Goal: Task Accomplishment & Management: Use online tool/utility

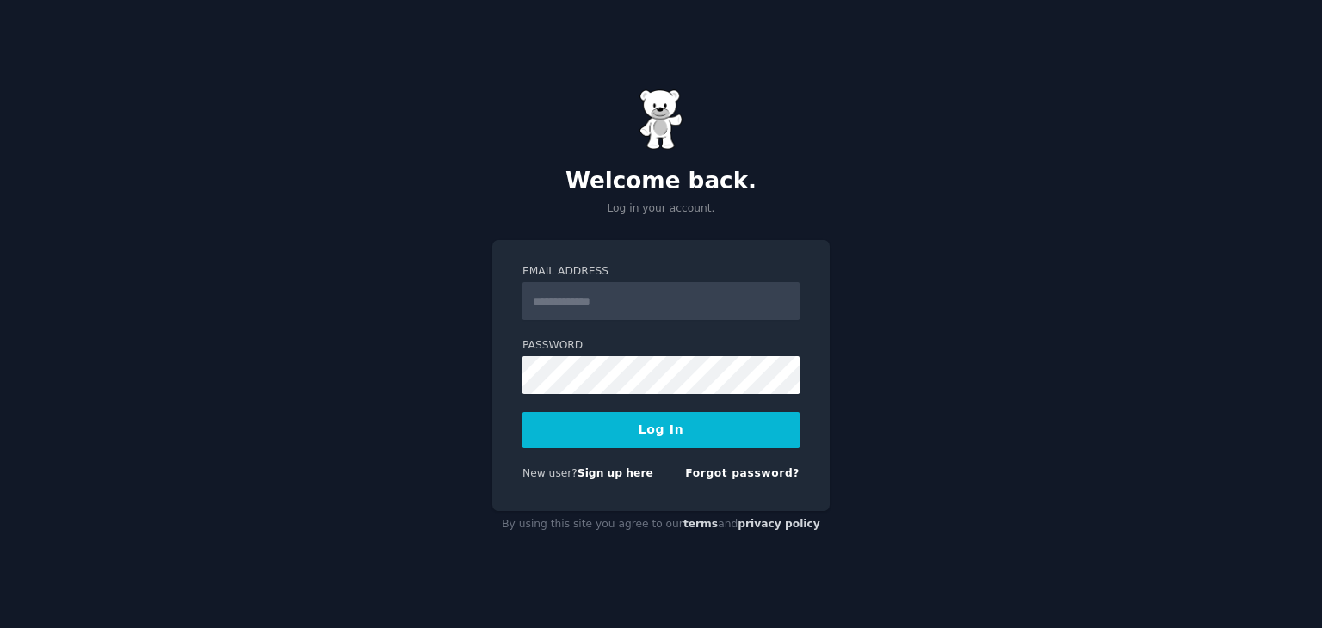
click at [706, 287] on input "Email Address" at bounding box center [660, 301] width 277 height 38
type input "**********"
click at [522, 412] on button "Log In" at bounding box center [660, 430] width 277 height 36
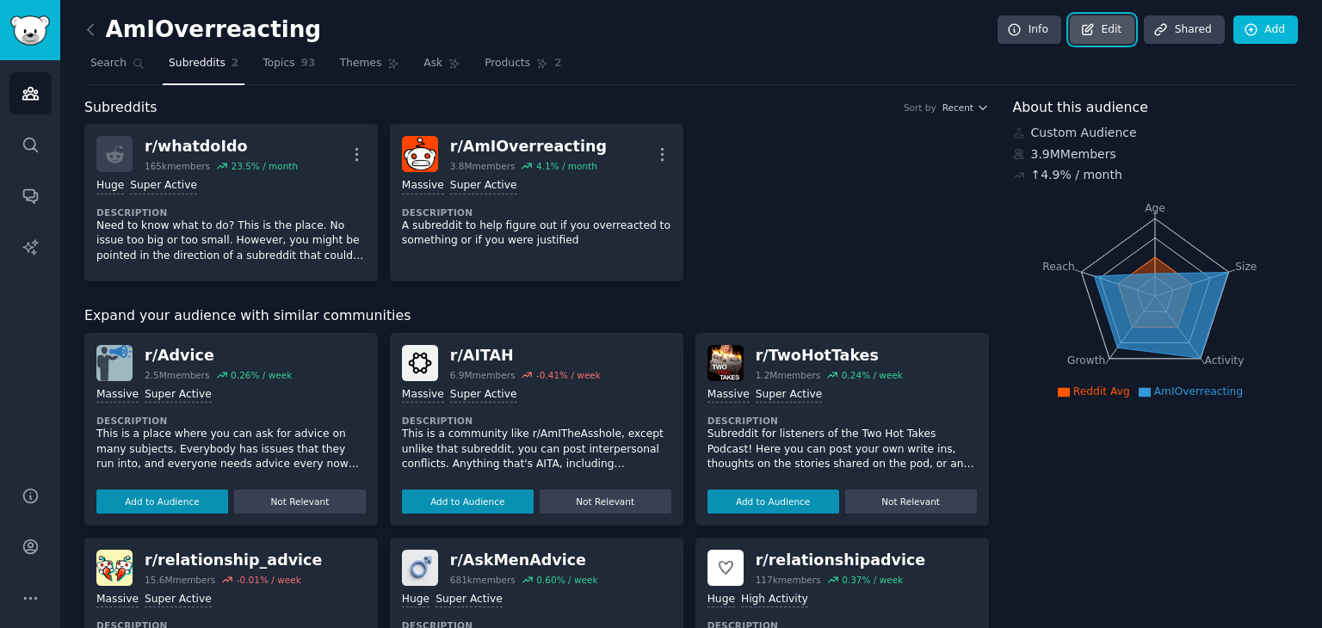
click at [1110, 24] on link "Edit" at bounding box center [1102, 29] width 65 height 29
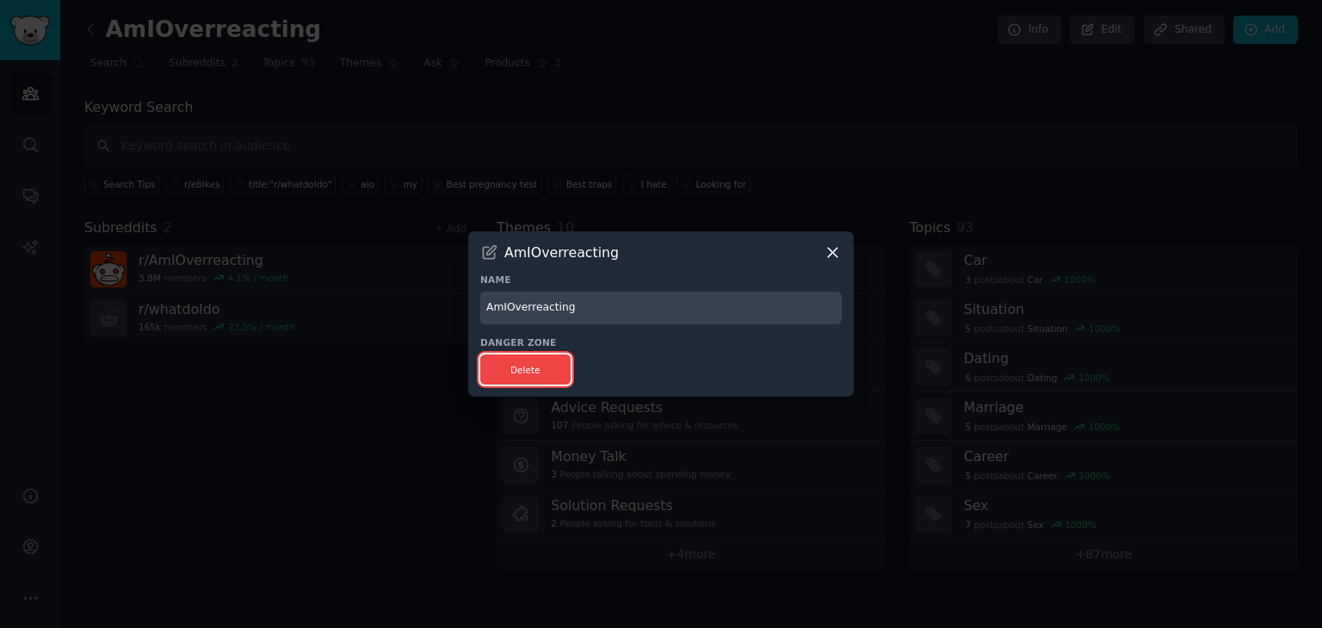
drag, startPoint x: 495, startPoint y: 362, endPoint x: 726, endPoint y: 103, distance: 347.5
click at [496, 362] on button "Delete" at bounding box center [525, 370] width 90 height 30
click at [727, 101] on div at bounding box center [661, 314] width 1322 height 628
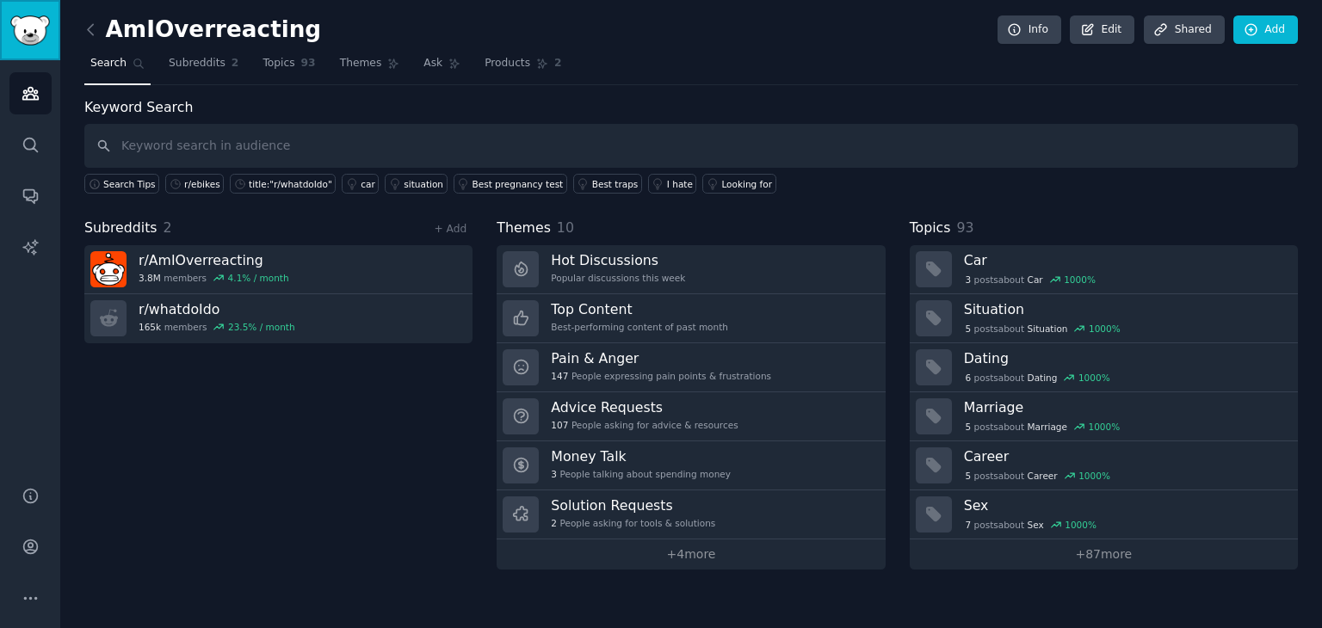
click at [48, 47] on link "Sidebar" at bounding box center [30, 30] width 60 height 60
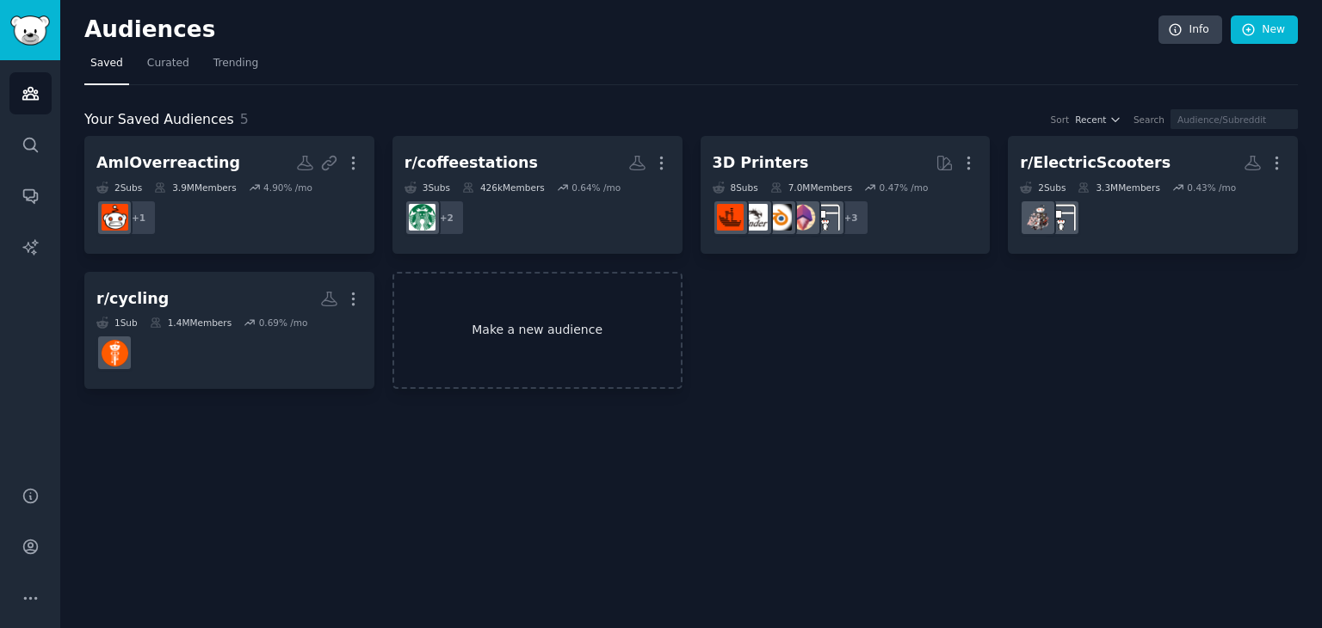
click at [588, 315] on link "Make a new audience" at bounding box center [537, 331] width 290 height 118
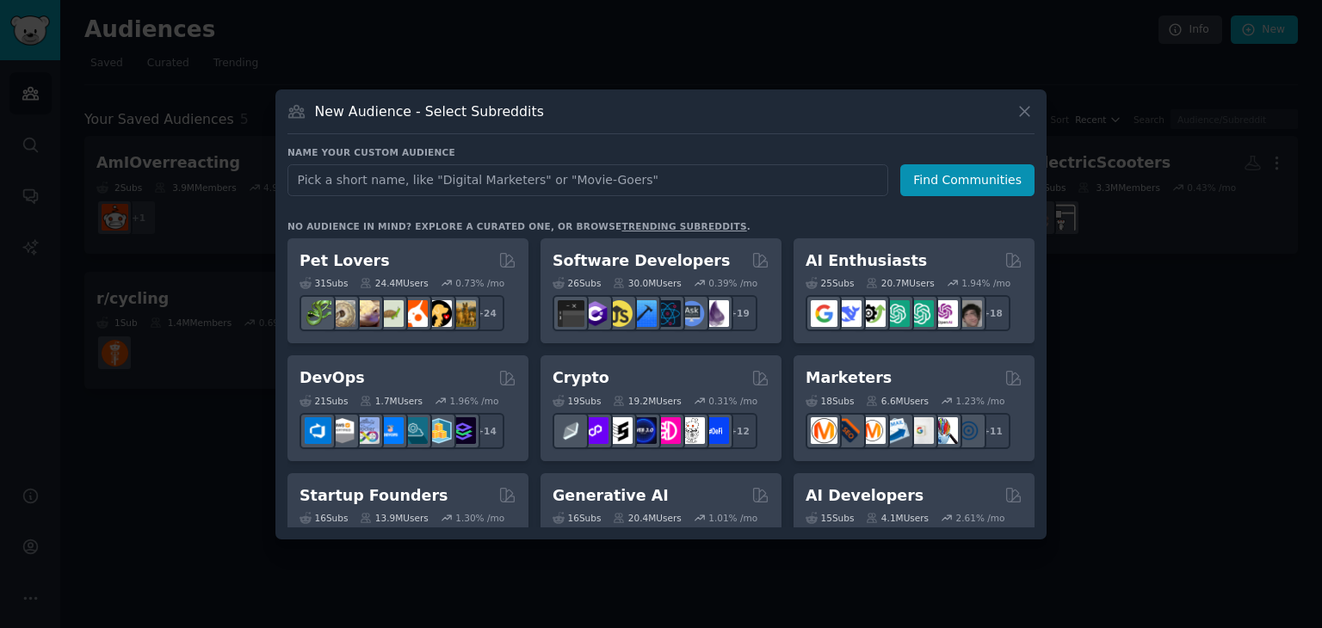
drag, startPoint x: 313, startPoint y: 178, endPoint x: 589, endPoint y: 173, distance: 275.5
click at [589, 173] on input "text" at bounding box center [587, 180] width 601 height 32
click at [504, 188] on input "text" at bounding box center [587, 180] width 601 height 32
type input "I'm looking for a suitable e-bike for my daily commute. But I came across this …"
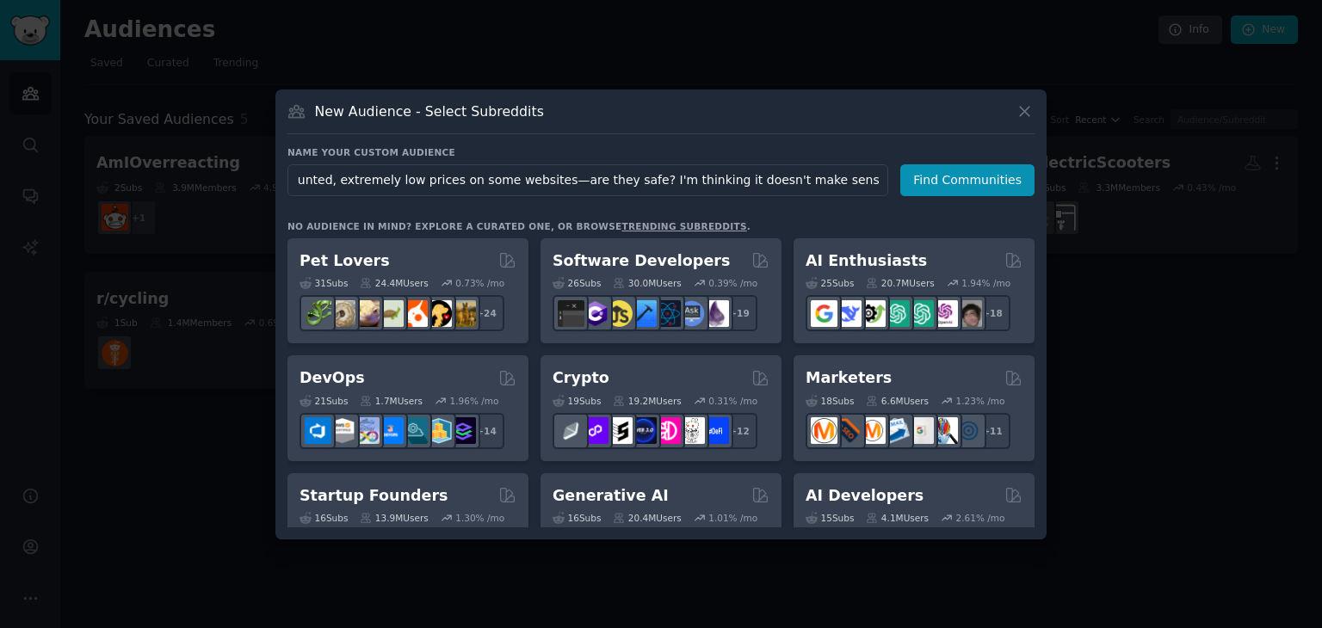
click at [482, 183] on input "I'm looking for a suitable e-bike for my daily commute. But I came across this …" at bounding box center [587, 180] width 601 height 32
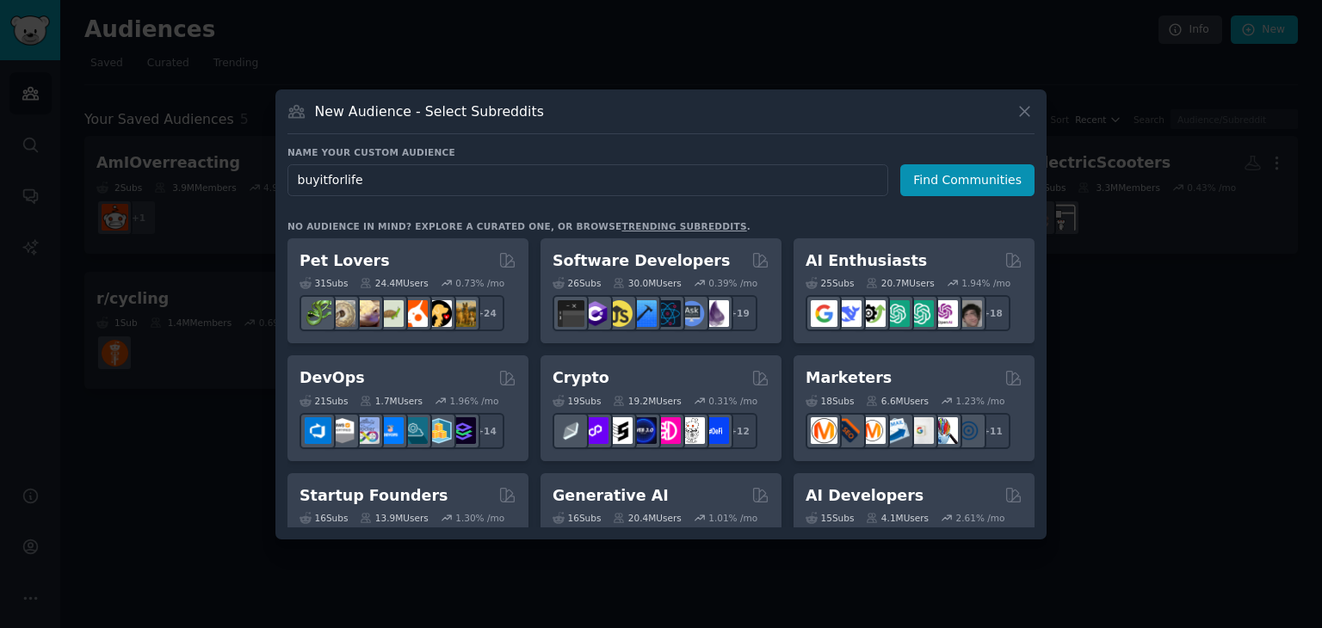
type input "buyitforlife"
click at [970, 171] on button "Find Communities" at bounding box center [967, 180] width 134 height 32
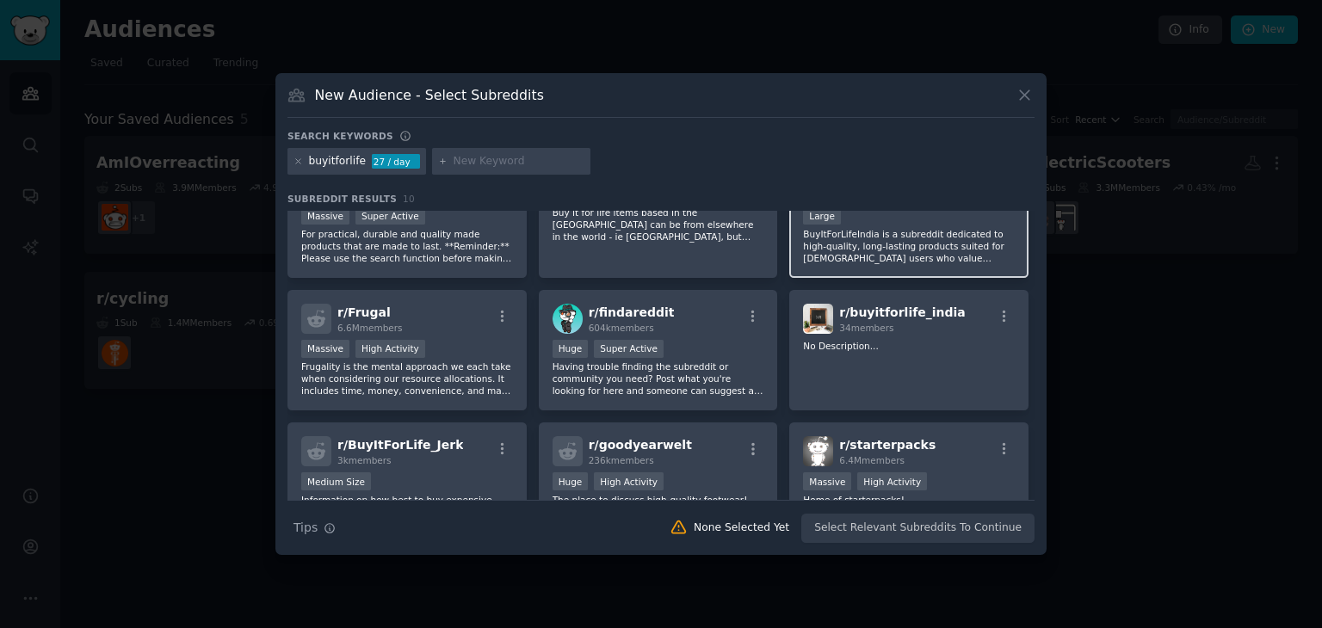
scroll to position [86, 0]
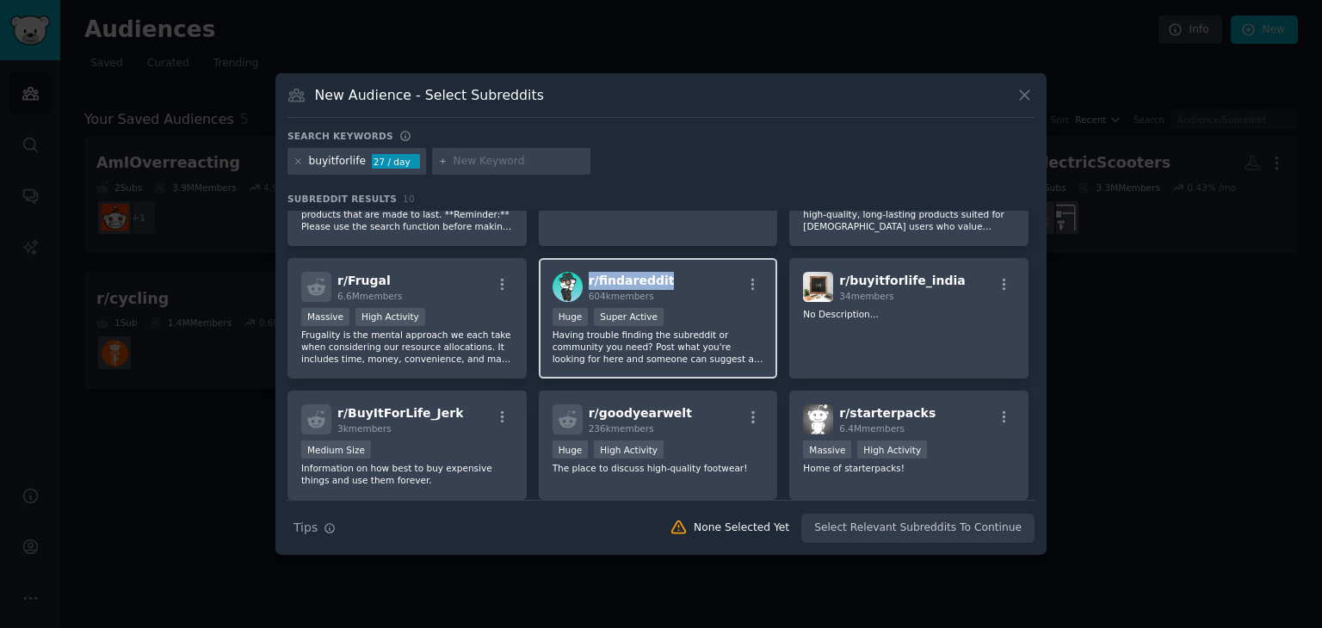
drag, startPoint x: 664, startPoint y: 274, endPoint x: 584, endPoint y: 285, distance: 80.8
click at [584, 285] on div "r/ findareddit 604k members" at bounding box center [659, 287] width 212 height 30
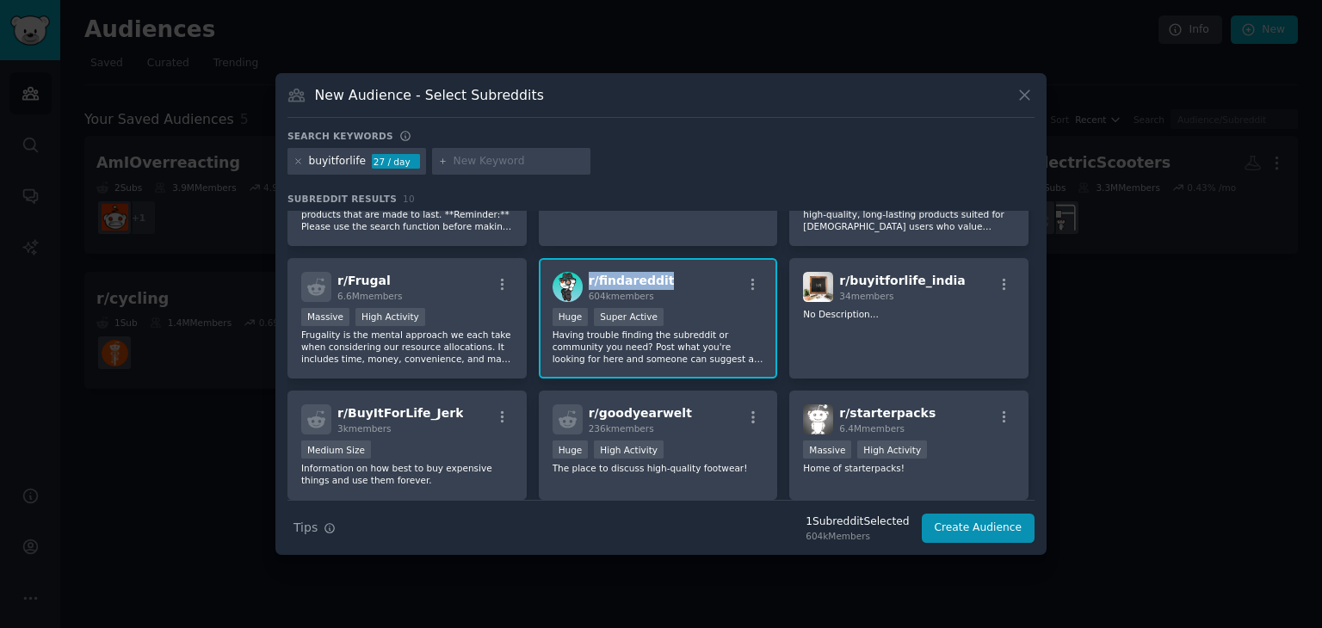
copy span "r/ findareddit"
click at [745, 282] on icon "button" at bounding box center [752, 284] width 15 height 15
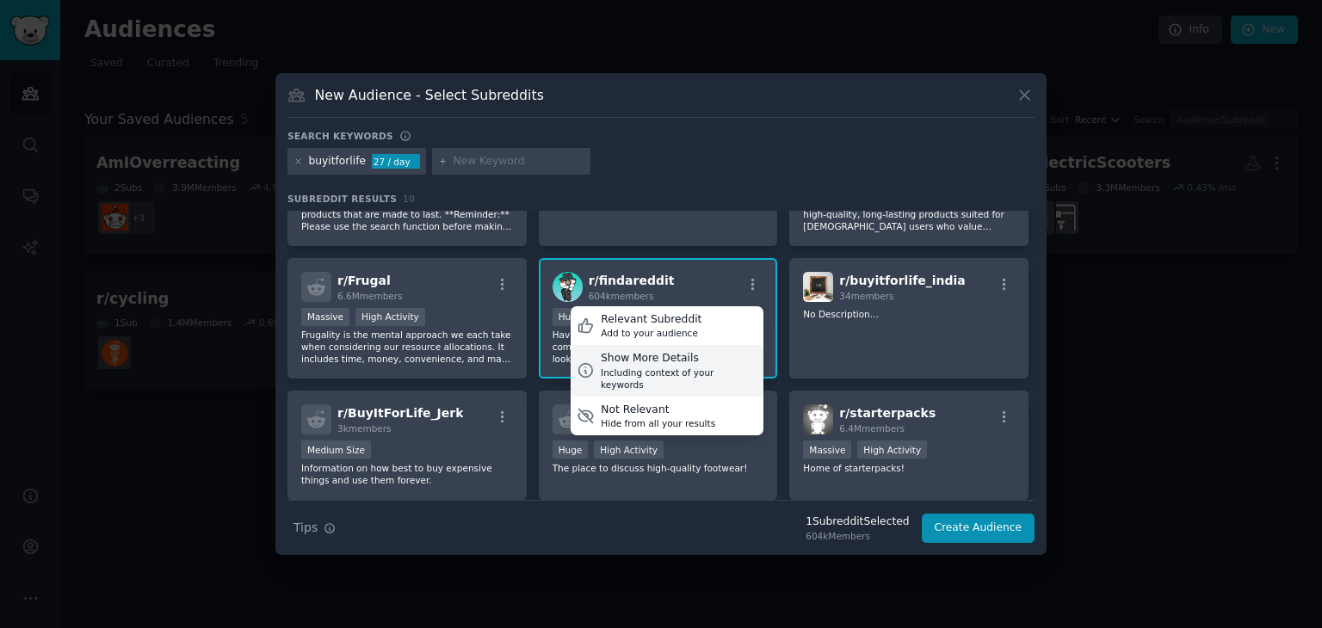
click at [660, 368] on div "Including context of your keywords" at bounding box center [679, 379] width 157 height 24
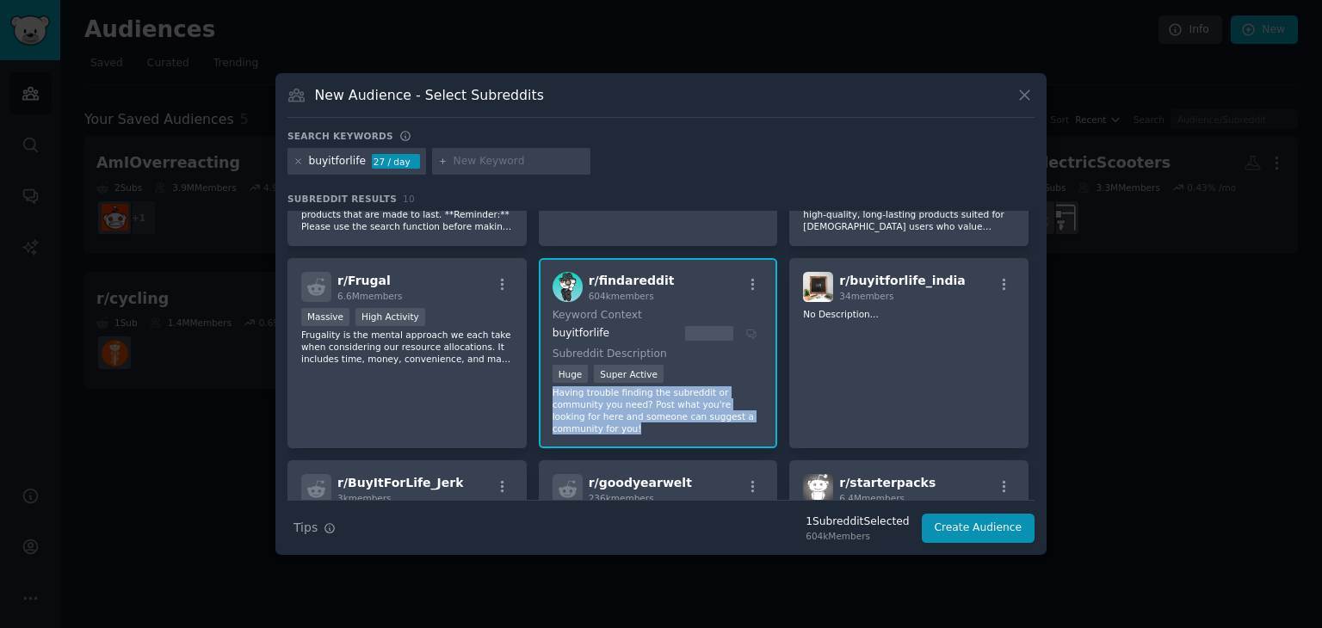
drag, startPoint x: 733, startPoint y: 414, endPoint x: 549, endPoint y: 391, distance: 185.7
click at [549, 391] on div "r/ findareddit 604k members Keyword Context buyitforlife Subreddit Description …" at bounding box center [658, 353] width 239 height 190
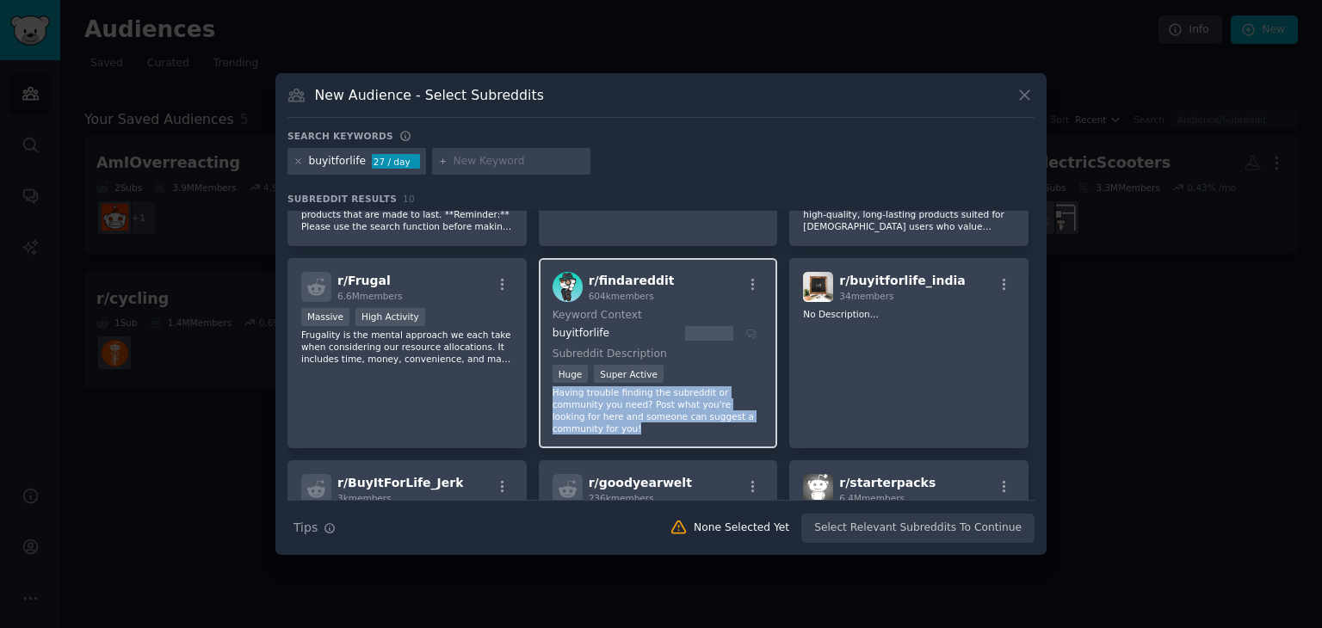
copy p "Having trouble finding the subreddit or community you need? Post what you're lo…"
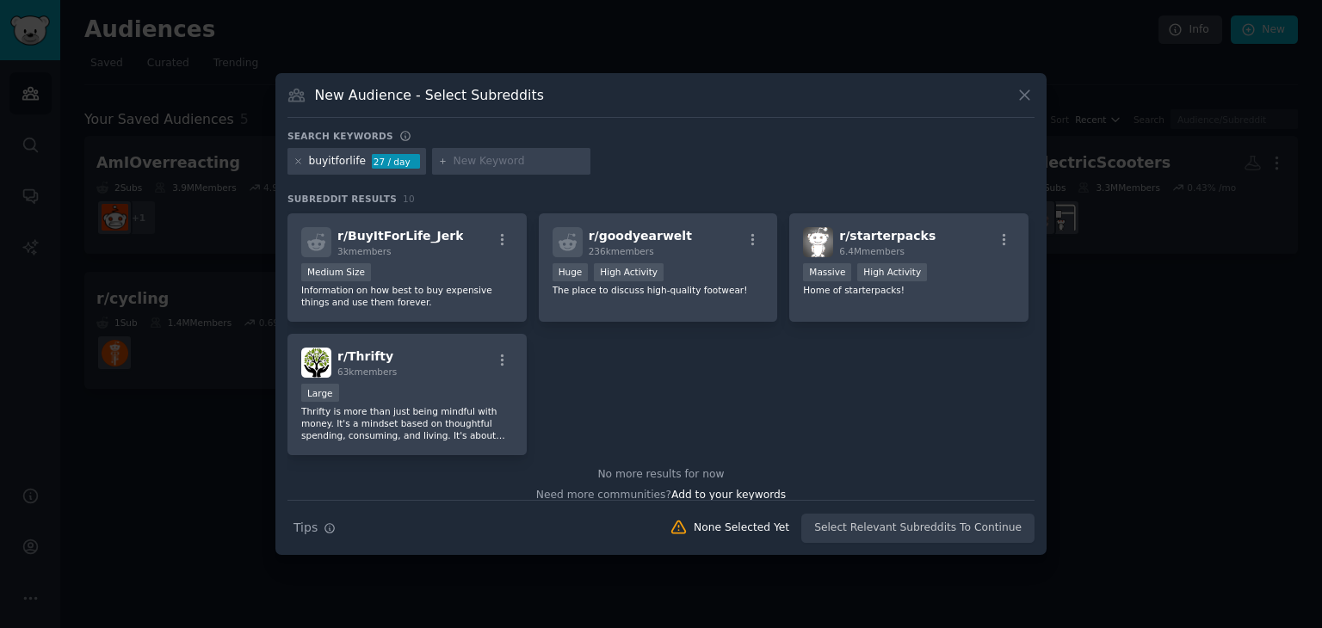
scroll to position [0, 0]
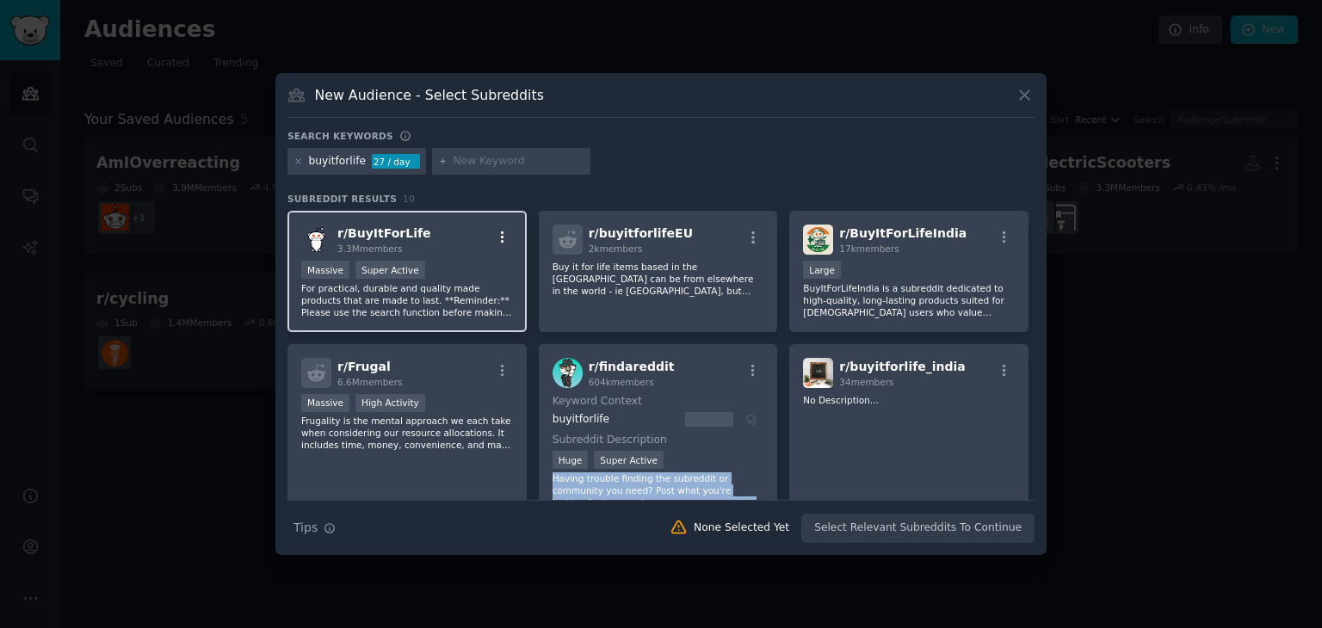
click at [510, 232] on button "button" at bounding box center [502, 237] width 22 height 15
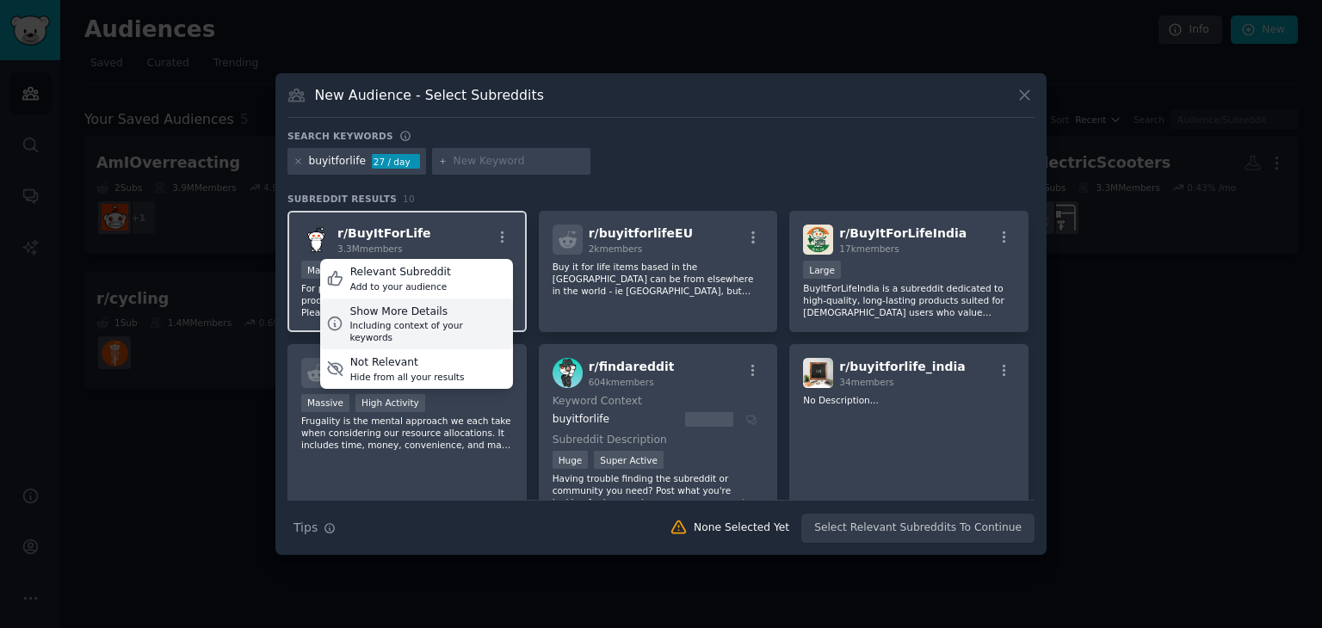
click at [467, 306] on div "Show More Details" at bounding box center [427, 312] width 157 height 15
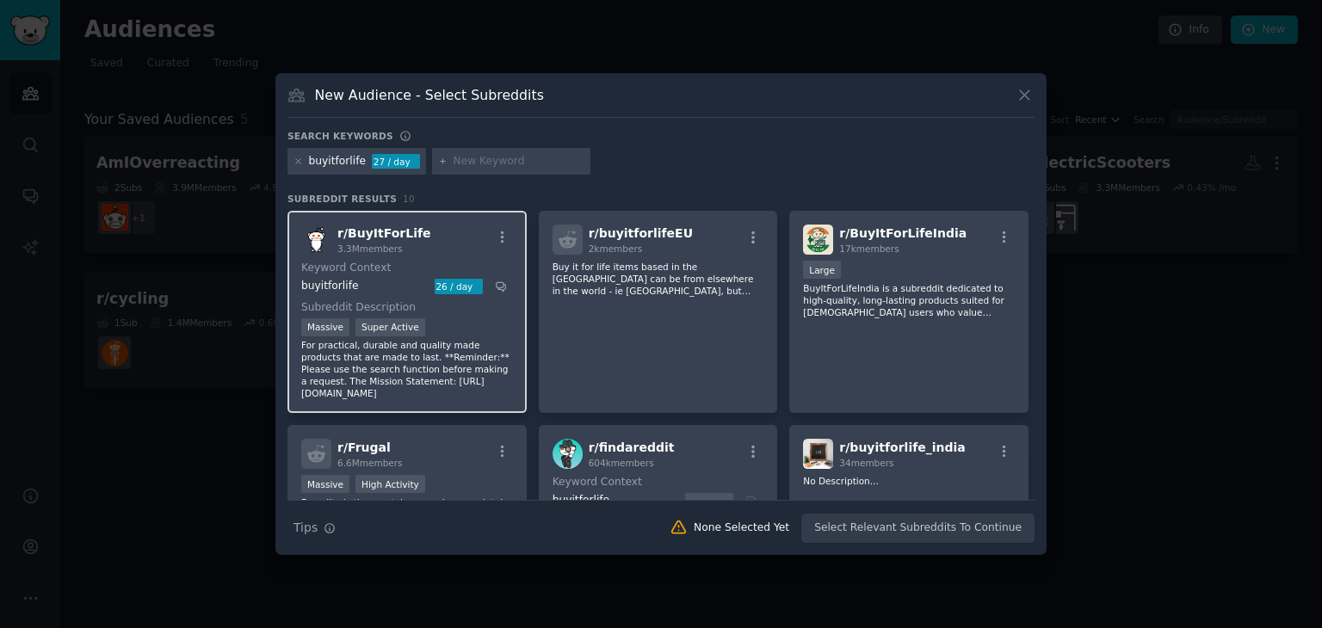
click at [374, 228] on span "r/ BuyItForLife" at bounding box center [384, 233] width 94 height 14
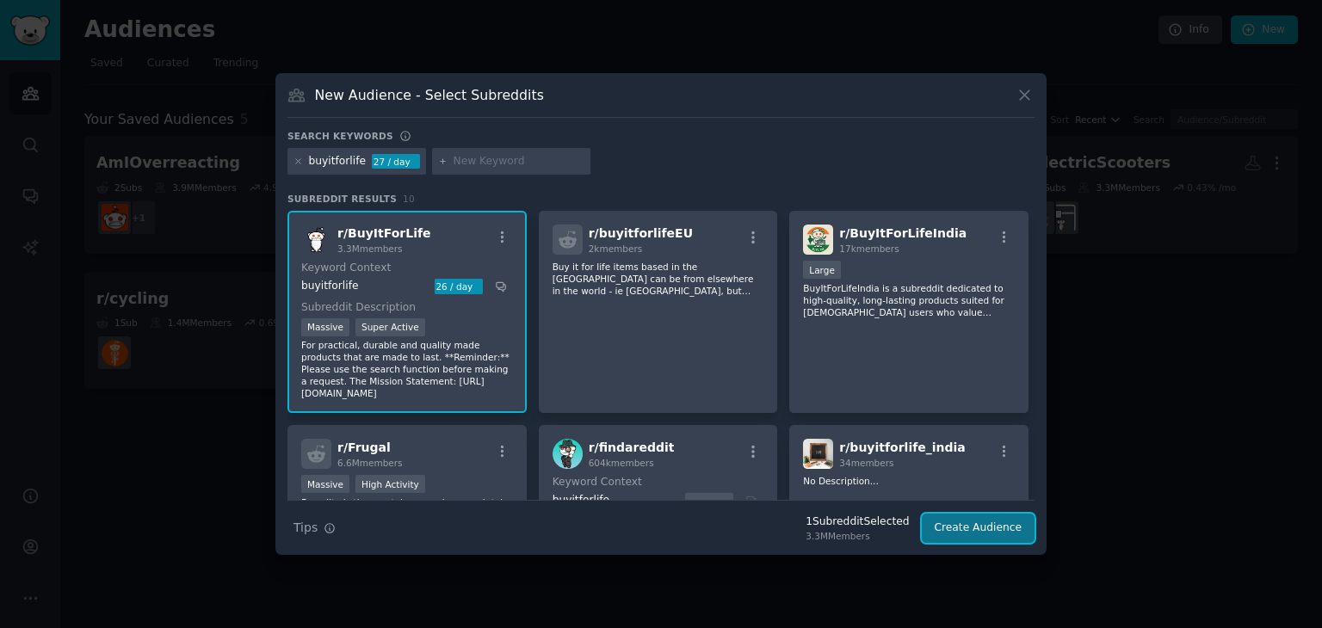
click at [1012, 533] on button "Create Audience" at bounding box center [979, 528] width 114 height 29
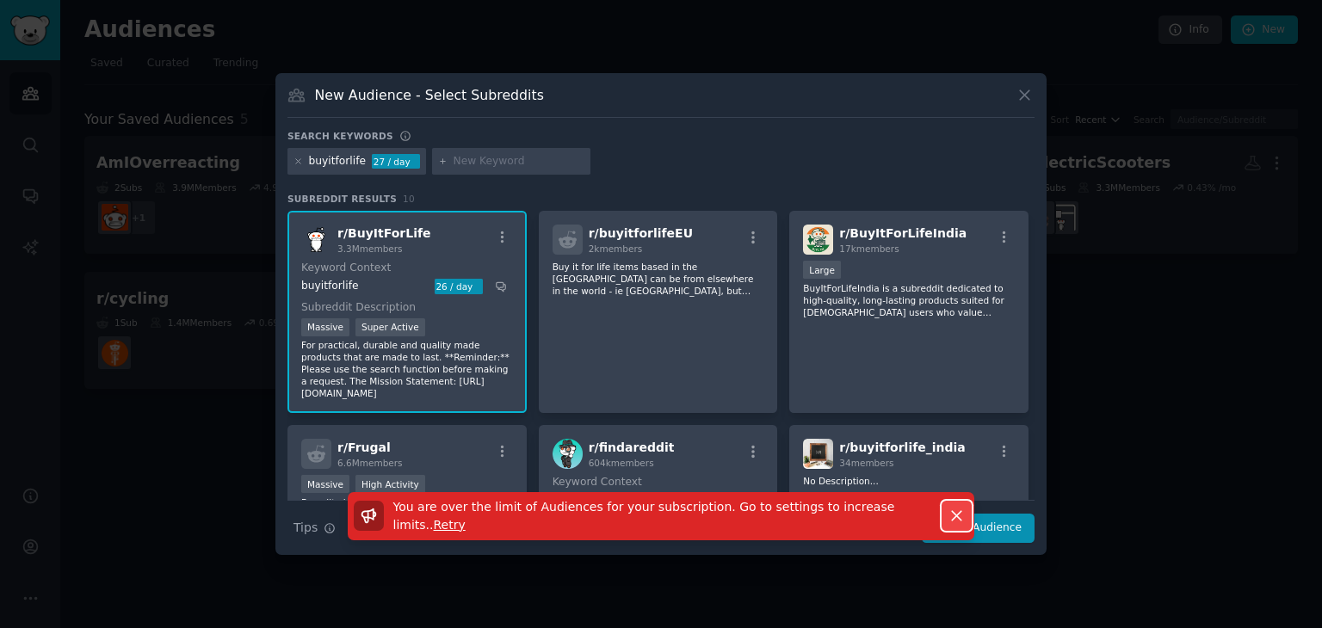
click at [967, 524] on button "Dismiss" at bounding box center [957, 516] width 30 height 30
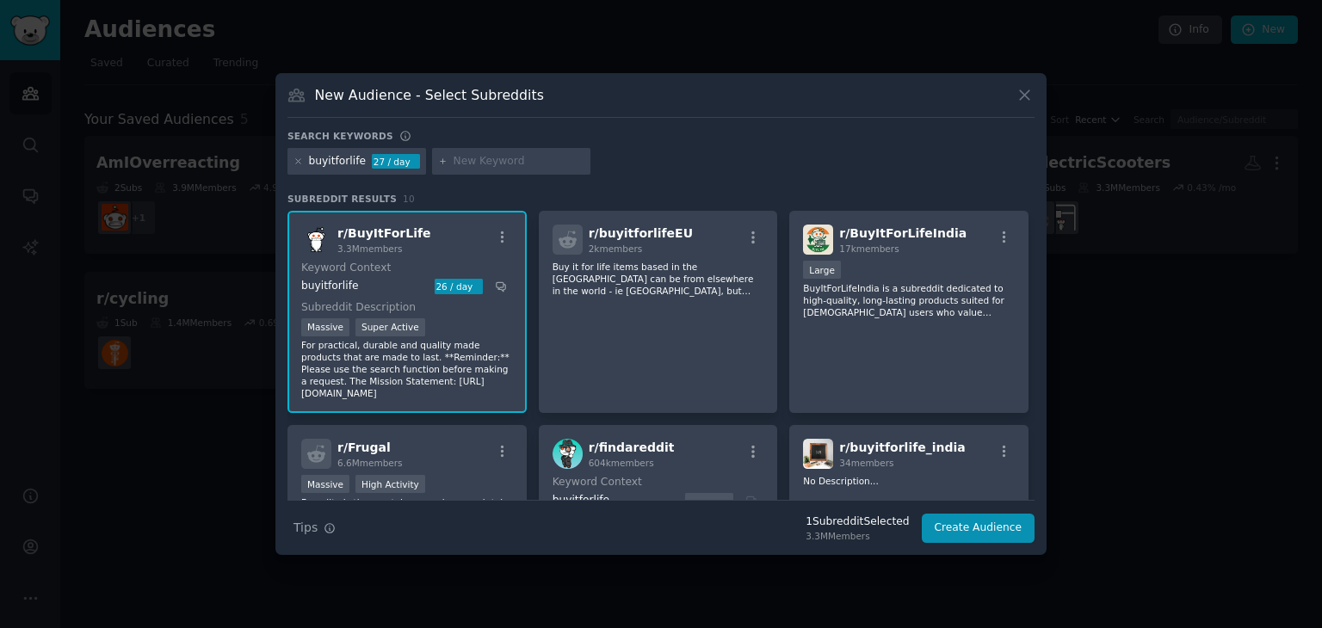
click at [355, 226] on span "r/ BuyItForLife" at bounding box center [384, 233] width 94 height 14
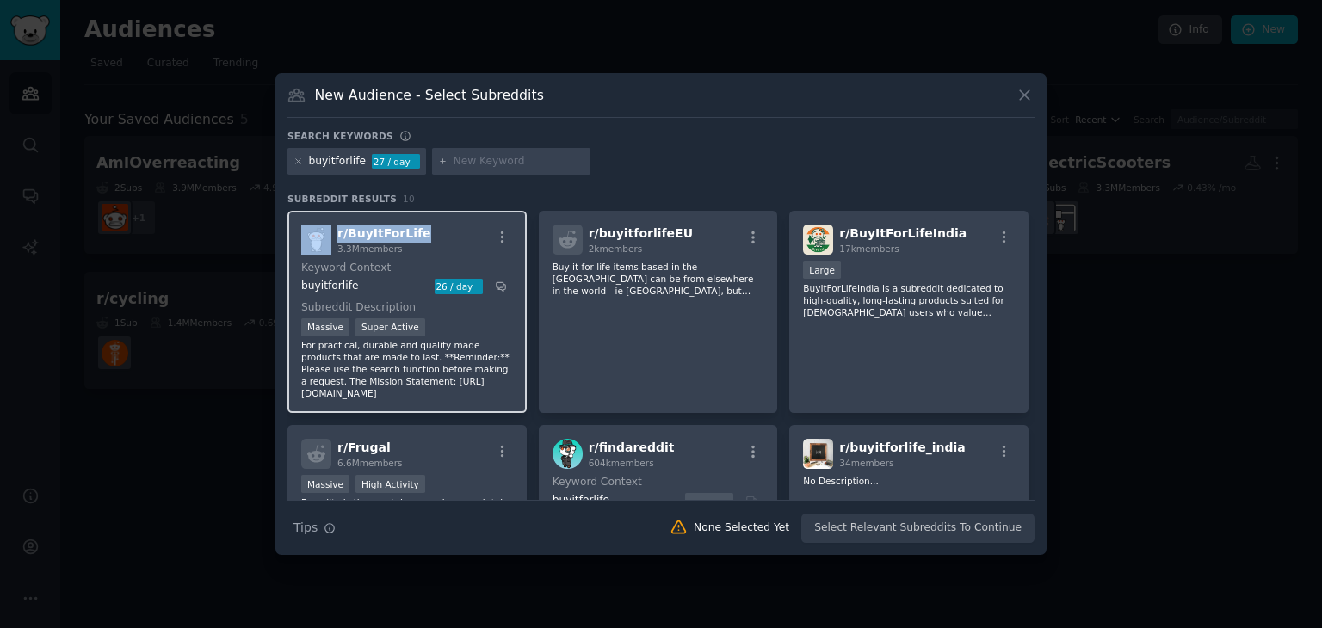
drag, startPoint x: 423, startPoint y: 235, endPoint x: 323, endPoint y: 232, distance: 100.8
click at [323, 232] on div "r/ BuyItForLife 3.3M members" at bounding box center [407, 240] width 212 height 30
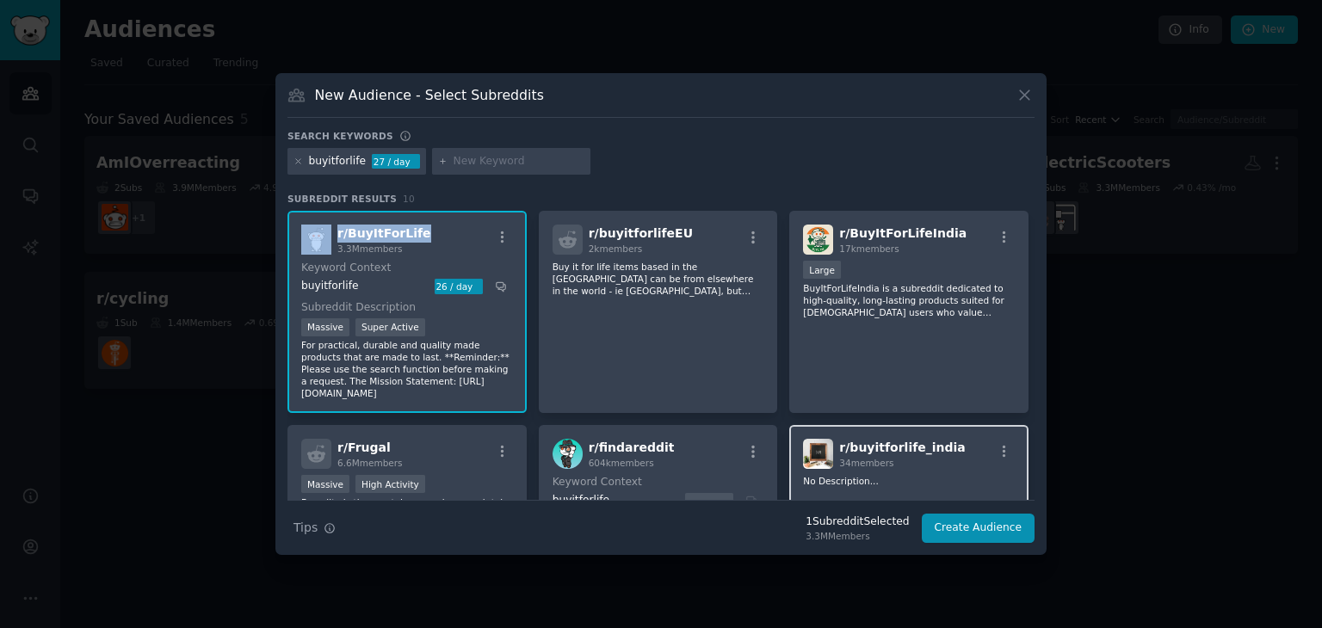
copy div "r/ BuyItForLife"
click at [1013, 95] on div "New Audience - Select Subreddits" at bounding box center [660, 101] width 747 height 33
click at [1045, 90] on div "New Audience - Select Subreddits Search keywords buyitforlife 27 / day Subreddi…" at bounding box center [660, 314] width 771 height 483
click at [1009, 96] on div "New Audience - Select Subreddits" at bounding box center [660, 101] width 747 height 33
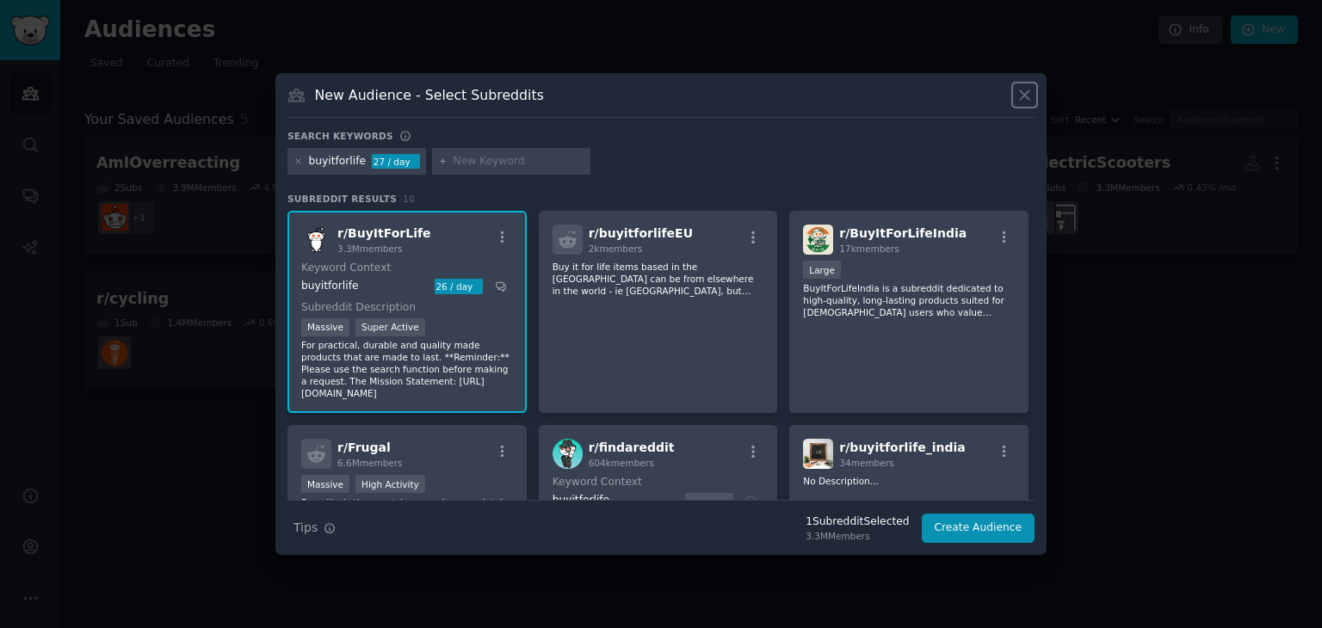
click at [1019, 96] on icon at bounding box center [1025, 95] width 18 height 18
